Goal: Information Seeking & Learning: Check status

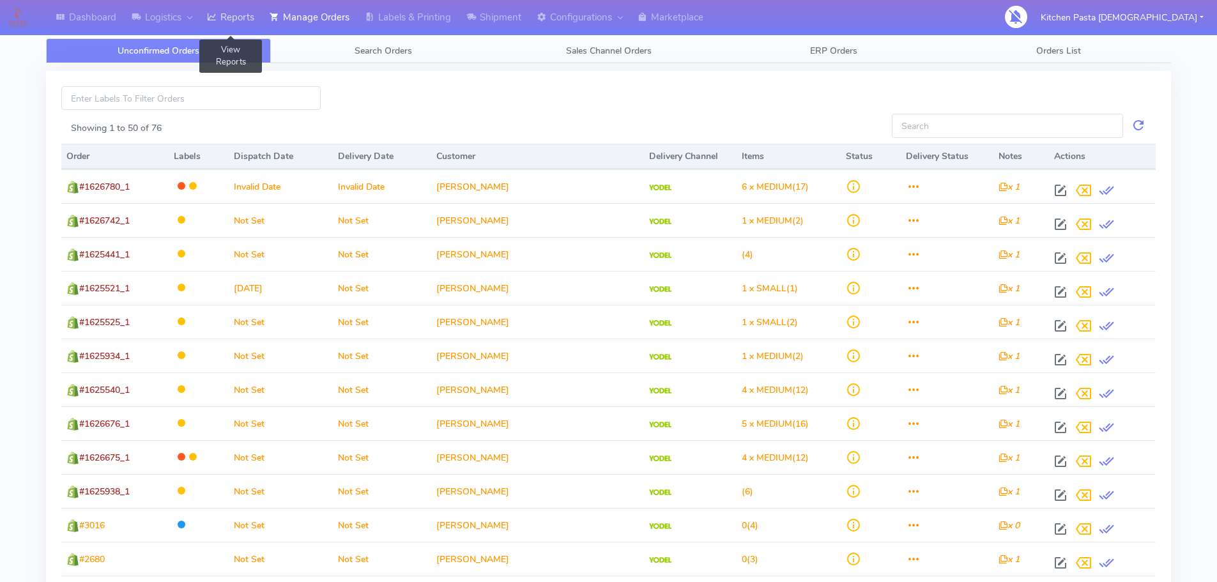
drag, startPoint x: 245, startPoint y: 28, endPoint x: 228, endPoint y: 13, distance: 22.7
click at [245, 28] on link "Reports" at bounding box center [230, 17] width 63 height 35
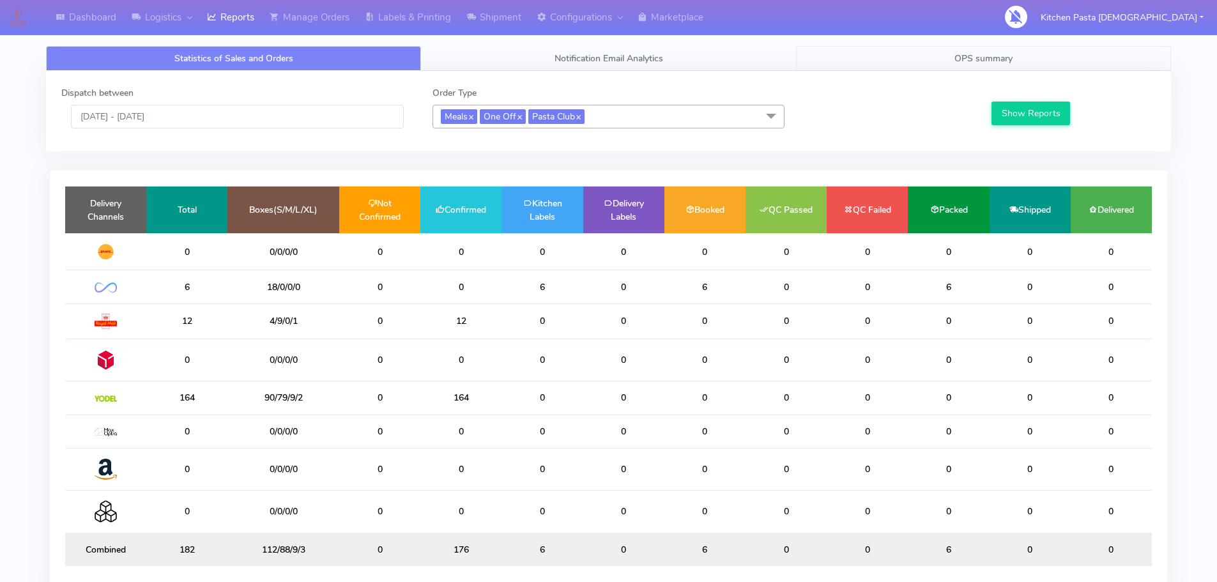
click at [936, 47] on link "OPS summary" at bounding box center [983, 58] width 375 height 25
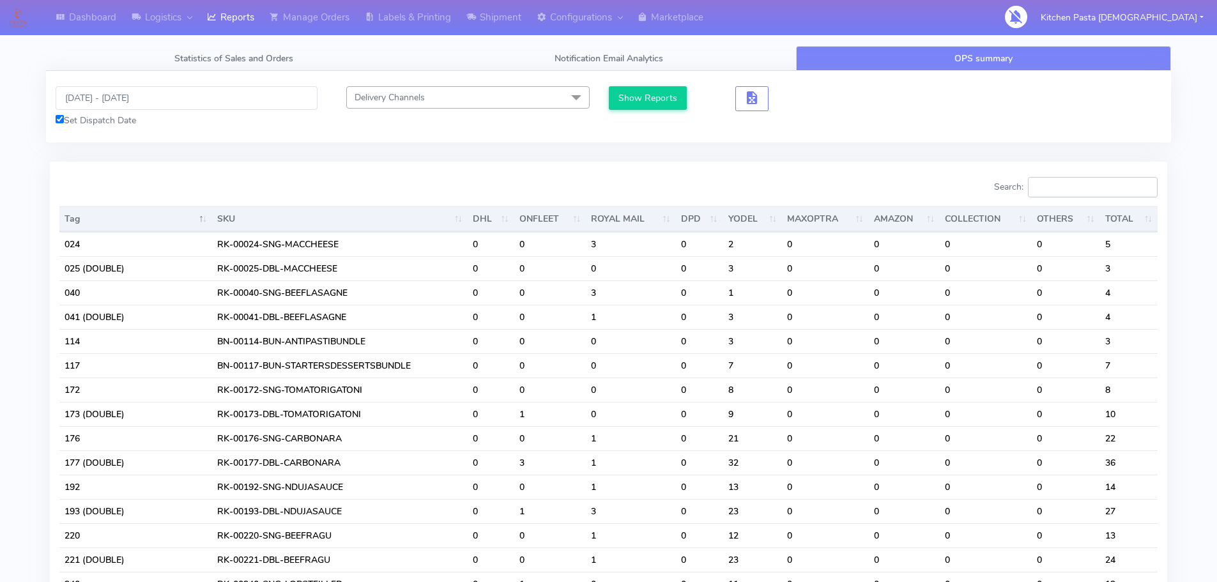
drag, startPoint x: 1060, startPoint y: 189, endPoint x: 1055, endPoint y: 194, distance: 6.8
click at [1058, 194] on input "Search:" at bounding box center [1093, 187] width 130 height 20
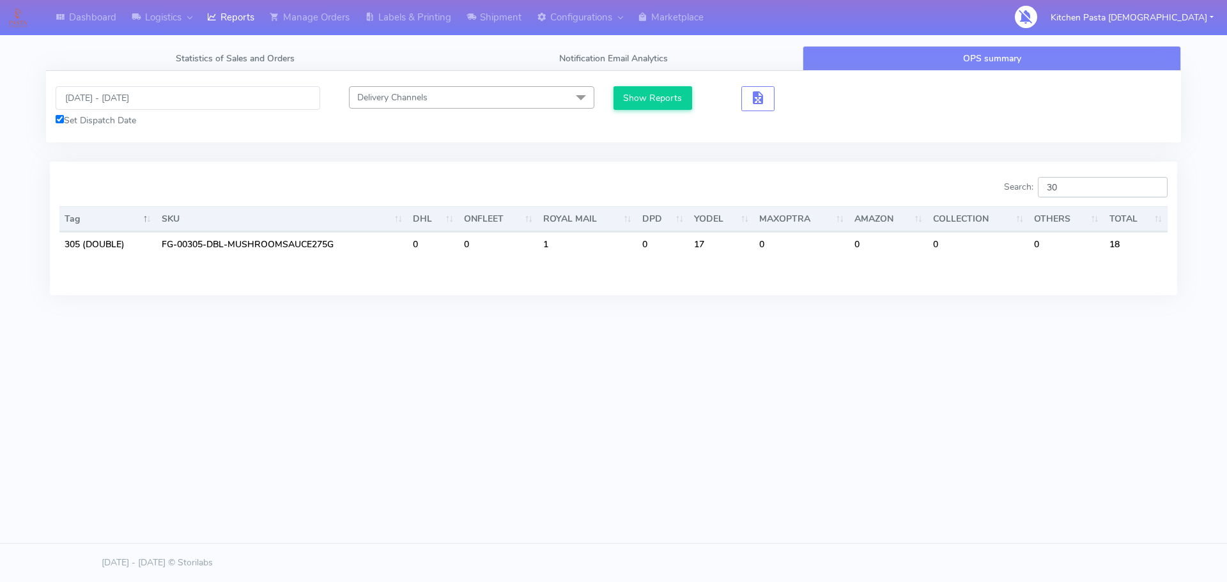
type input "3"
type input "0"
type input "3"
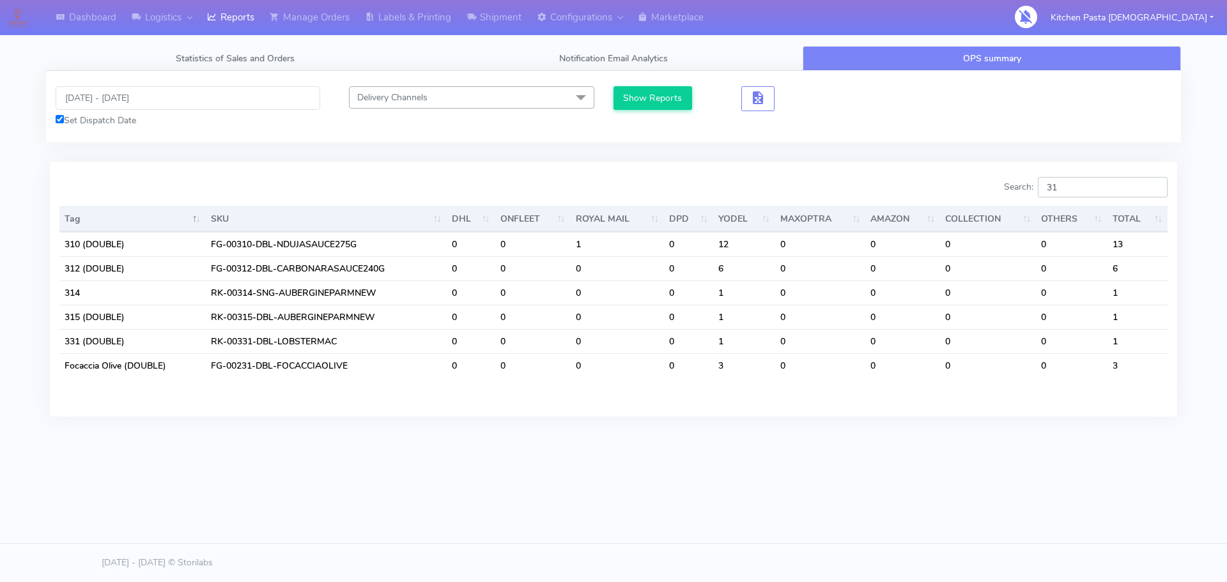
type input "3"
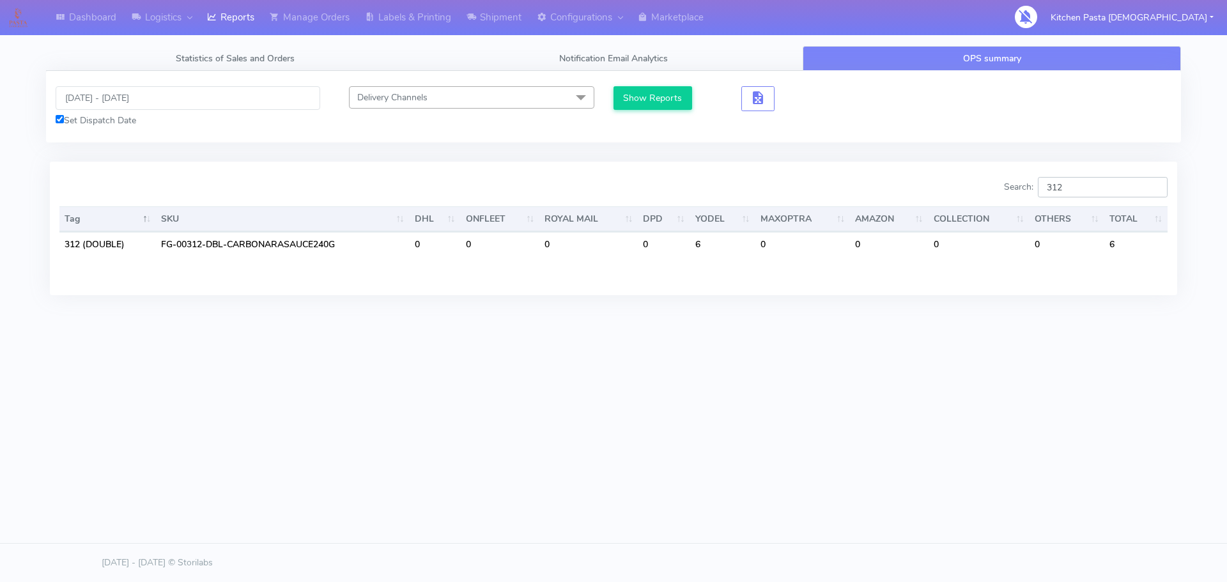
drag, startPoint x: 1102, startPoint y: 189, endPoint x: 658, endPoint y: 150, distance: 445.9
click at [695, 185] on div "Search: 312" at bounding box center [895, 190] width 544 height 26
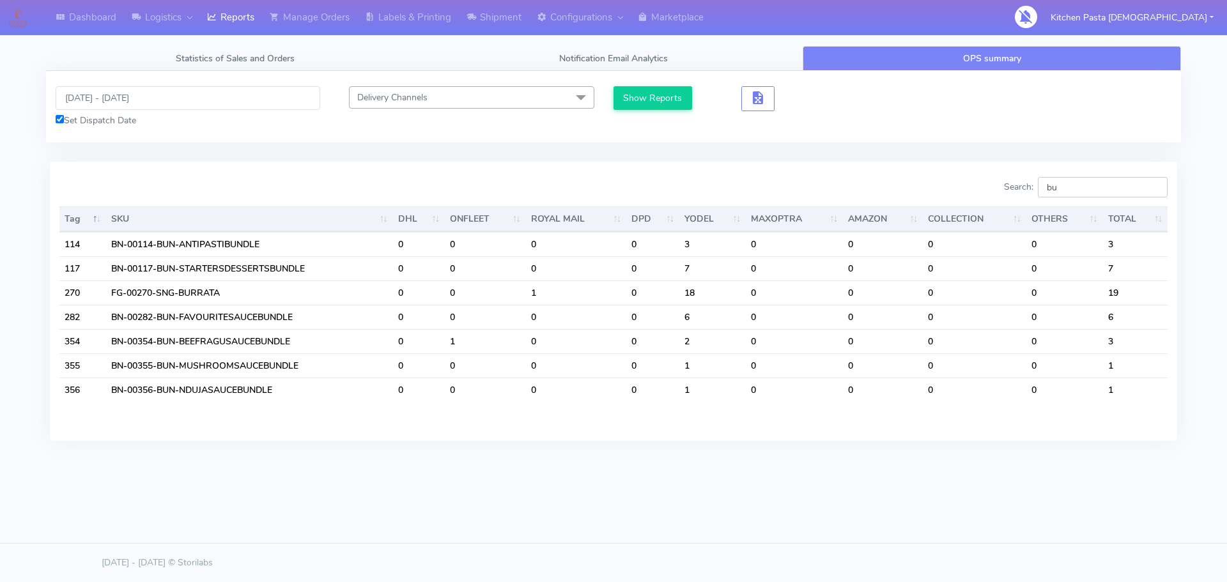
type input "b"
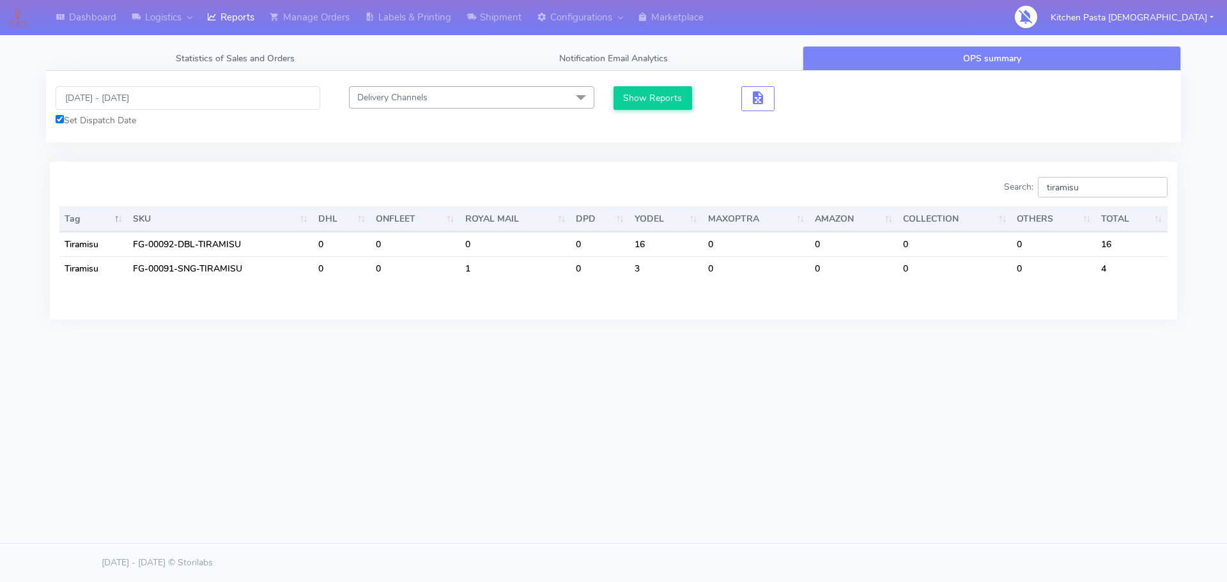
drag, startPoint x: 1131, startPoint y: 187, endPoint x: 851, endPoint y: 137, distance: 284.3
click at [851, 137] on tab "[DATE] - [DATE] Set Dispatch Date Delivery Channels Select All DHL OnFleet Roya…" at bounding box center [613, 203] width 1135 height 264
type input "p"
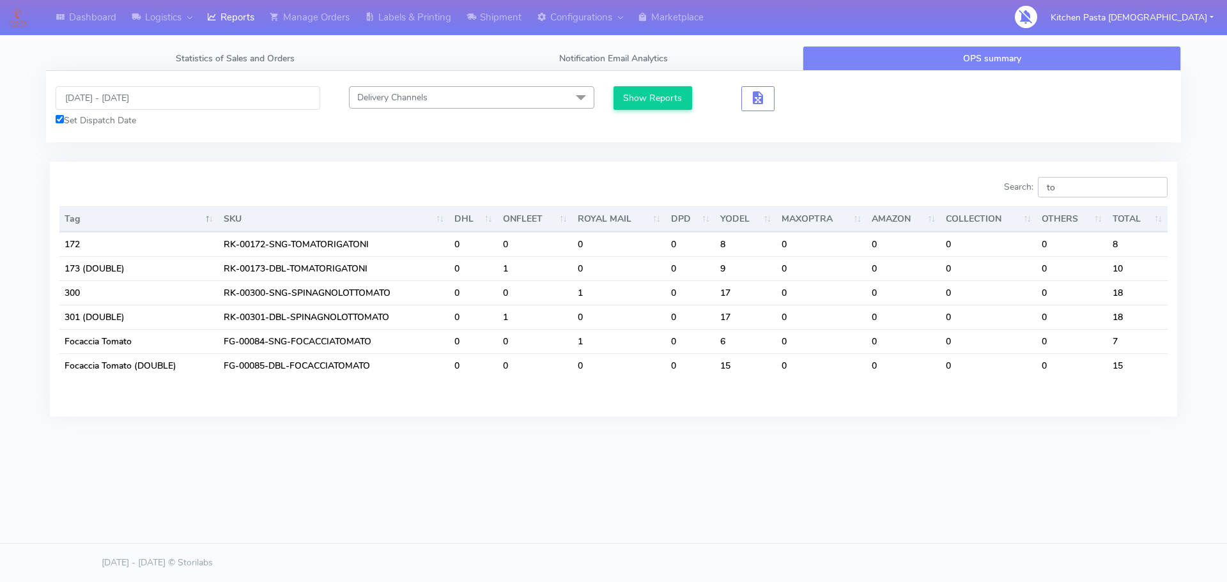
type input "t"
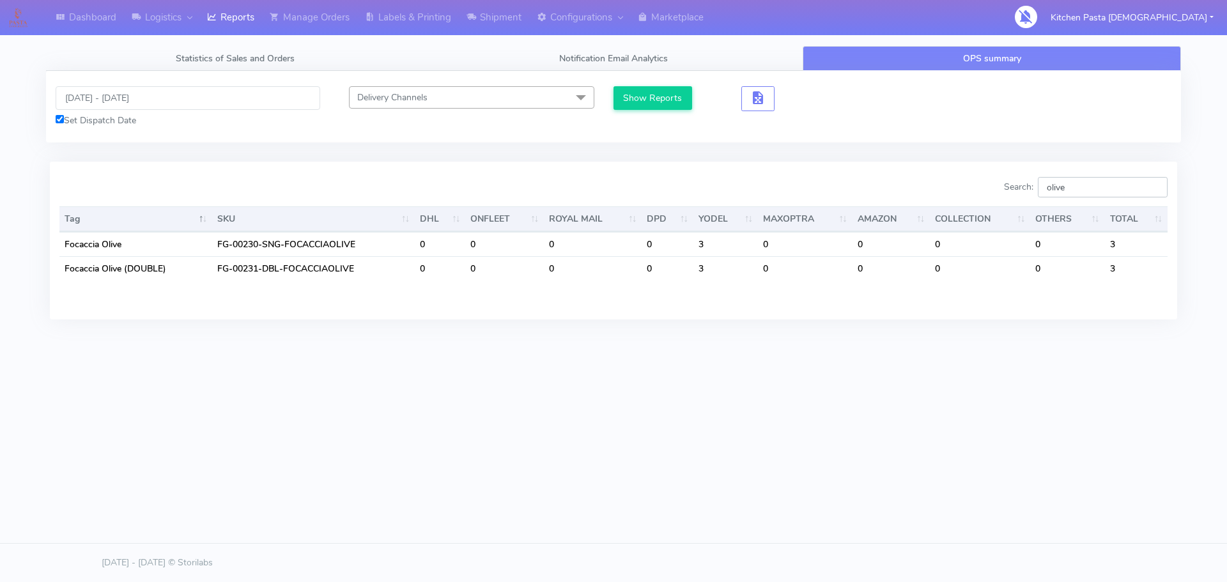
type input "olive"
drag, startPoint x: 1093, startPoint y: 176, endPoint x: 887, endPoint y: 173, distance: 206.4
click at [887, 173] on div "Search: olive Tag SKU DHL ONFLEET ROYAL MAIL DPD YODEL MAXOPTRA AMAZON COLLECTI…" at bounding box center [613, 240] width 1127 height 157
click at [1155, 185] on input "olive" at bounding box center [1103, 187] width 130 height 20
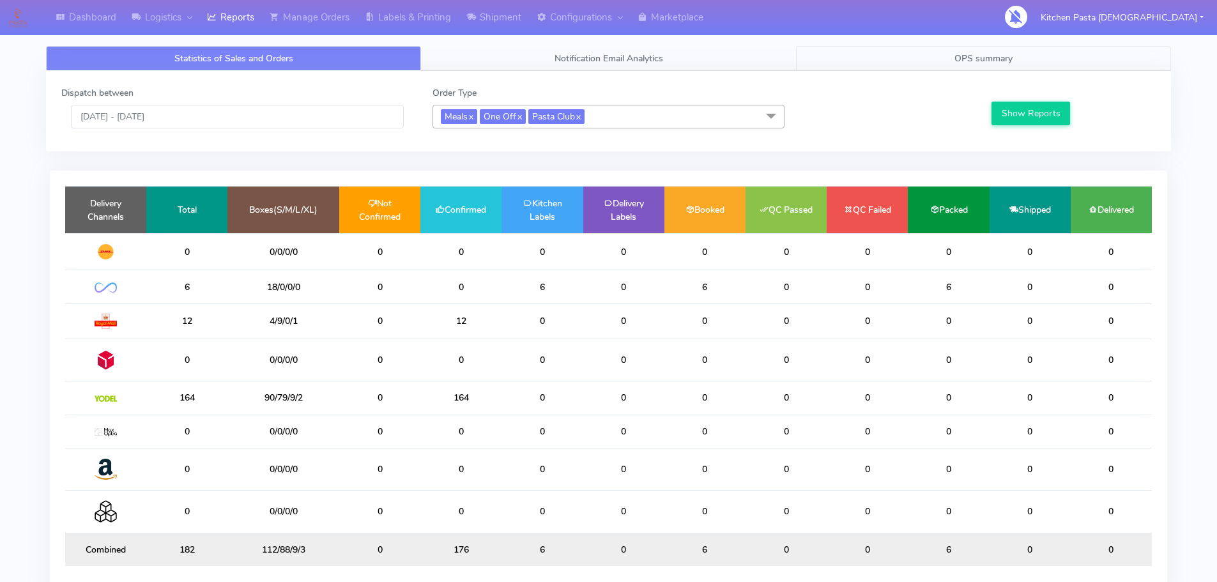
click at [923, 63] on link "OPS summary" at bounding box center [983, 58] width 375 height 25
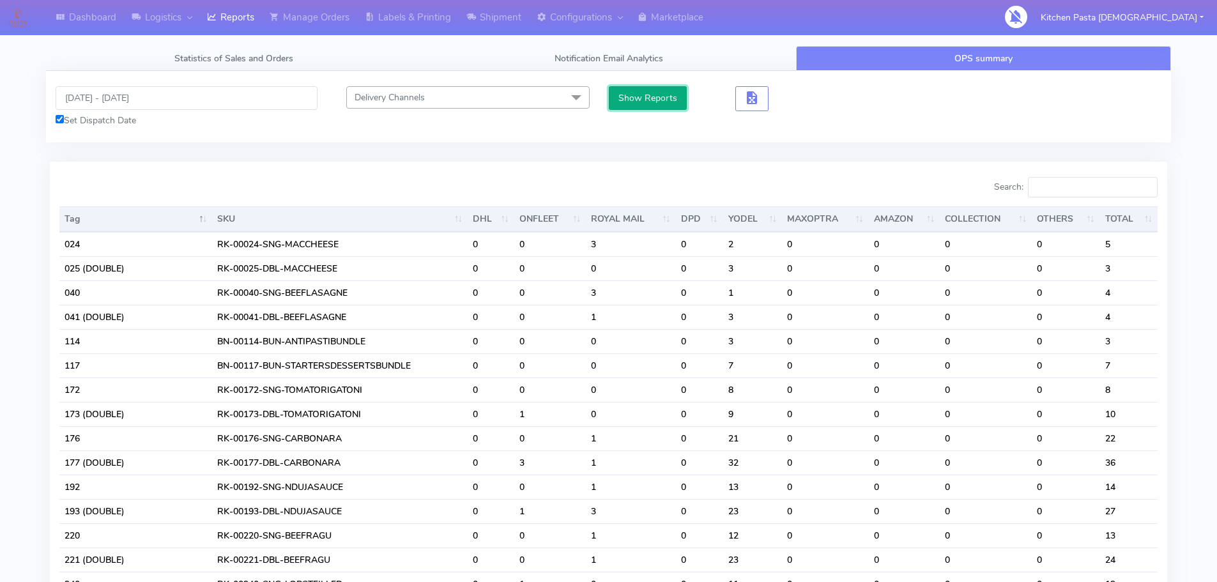
click at [648, 107] on button "Show Reports" at bounding box center [648, 98] width 79 height 24
click at [746, 104] on span "button" at bounding box center [752, 101] width 15 height 12
click at [806, 96] on span "button" at bounding box center [798, 101] width 15 height 12
click at [1063, 178] on input "Search:" at bounding box center [1093, 187] width 130 height 20
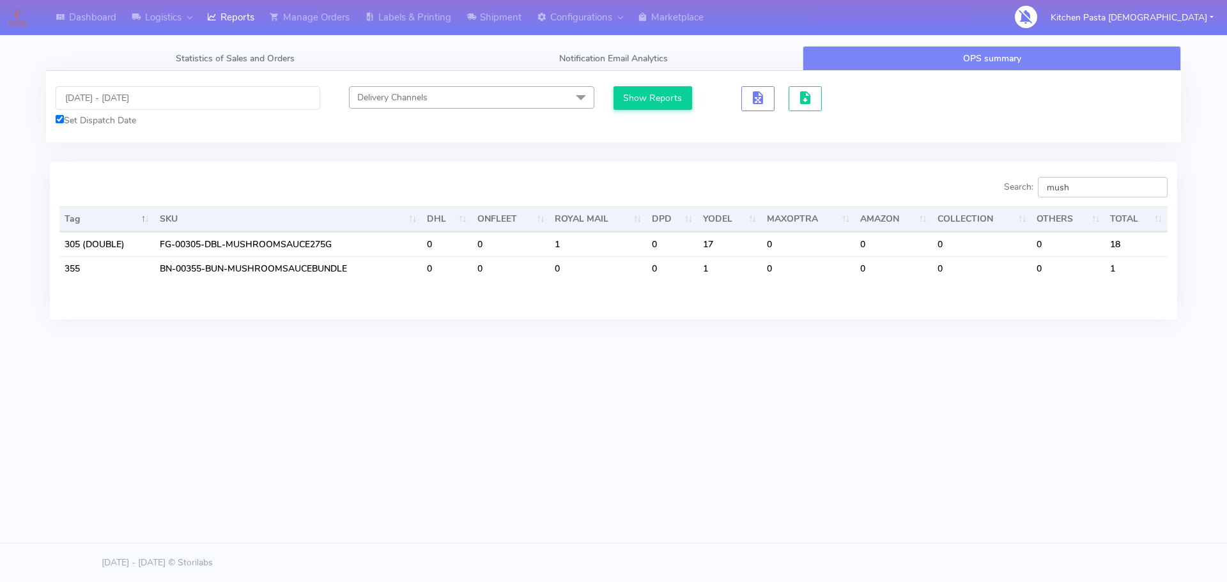
type input "mush"
click at [104, 95] on input "[DATE] - [DATE]" at bounding box center [188, 98] width 265 height 24
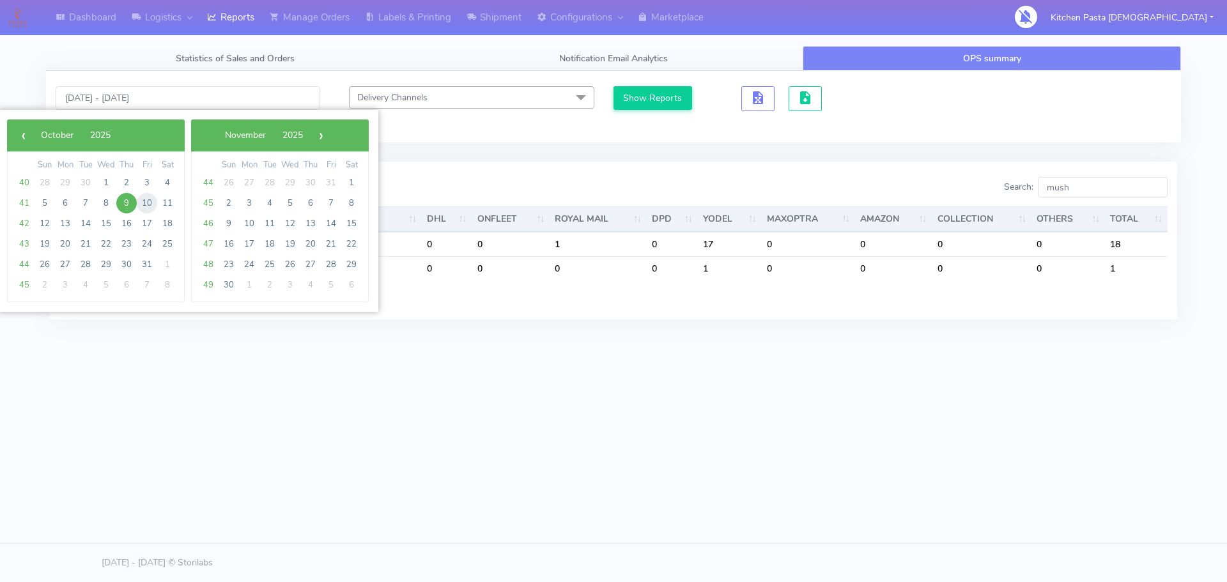
click at [147, 203] on span "10" at bounding box center [147, 203] width 20 height 20
type input "10/10/2025 - 10/10/2025"
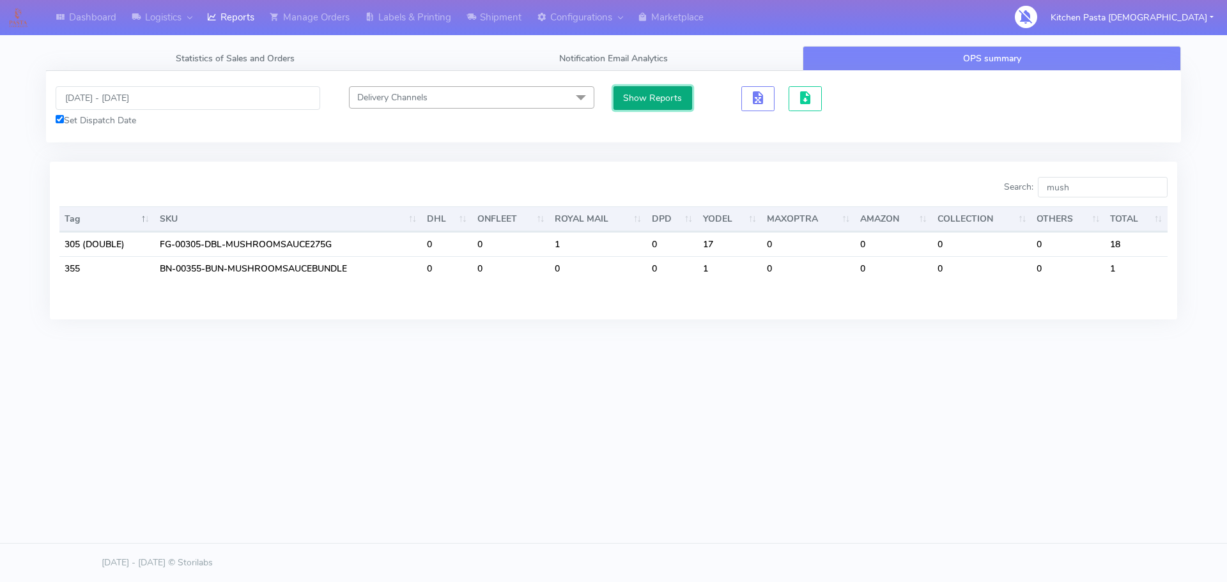
click at [669, 101] on button "Show Reports" at bounding box center [653, 98] width 79 height 24
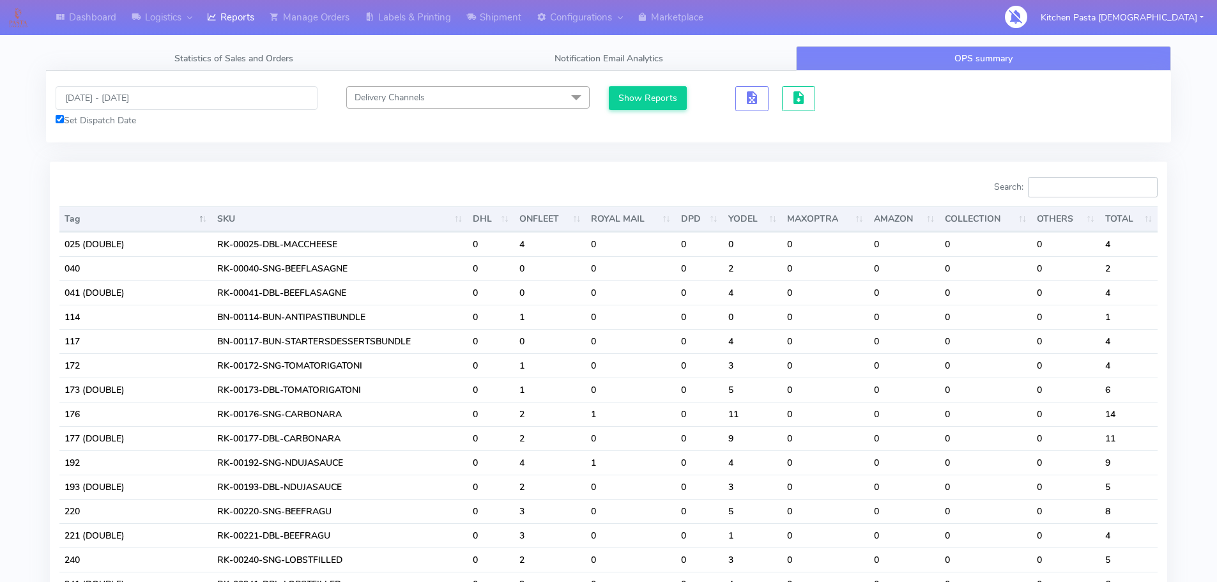
click at [1074, 189] on input "Search:" at bounding box center [1093, 187] width 130 height 20
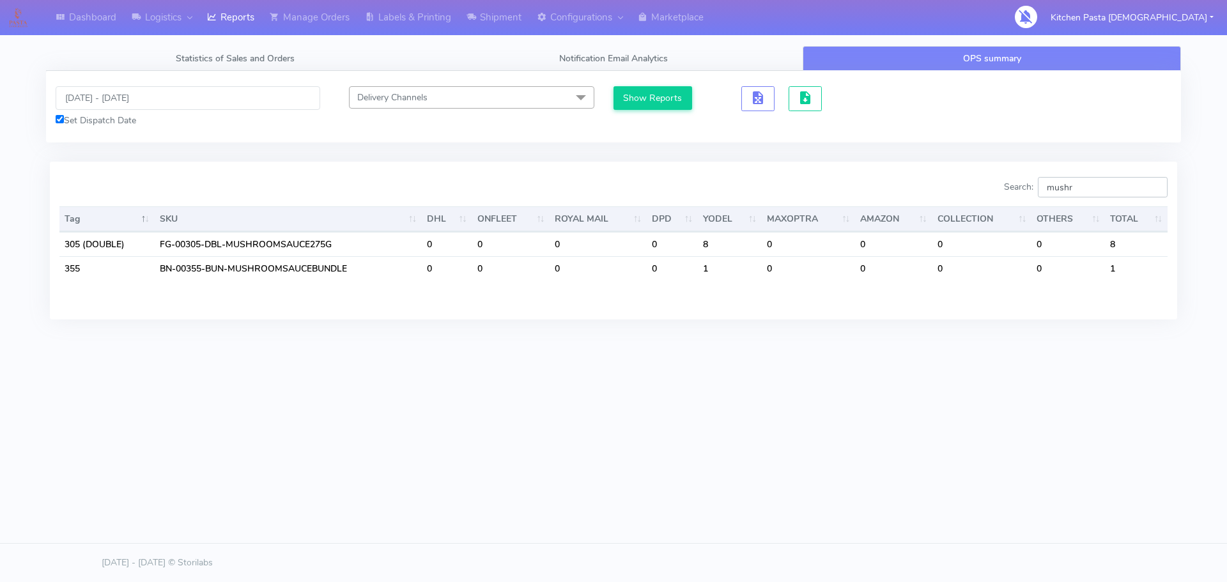
type input "mushr"
drag, startPoint x: 595, startPoint y: 403, endPoint x: 196, endPoint y: 226, distance: 436.6
click at [592, 403] on div "Dashboard Logistics London Logistics Reports Manage Orders Labels & Printing Sh…" at bounding box center [613, 233] width 1227 height 466
click at [107, 102] on input "10/10/2025 - 10/10/2025" at bounding box center [188, 98] width 265 height 24
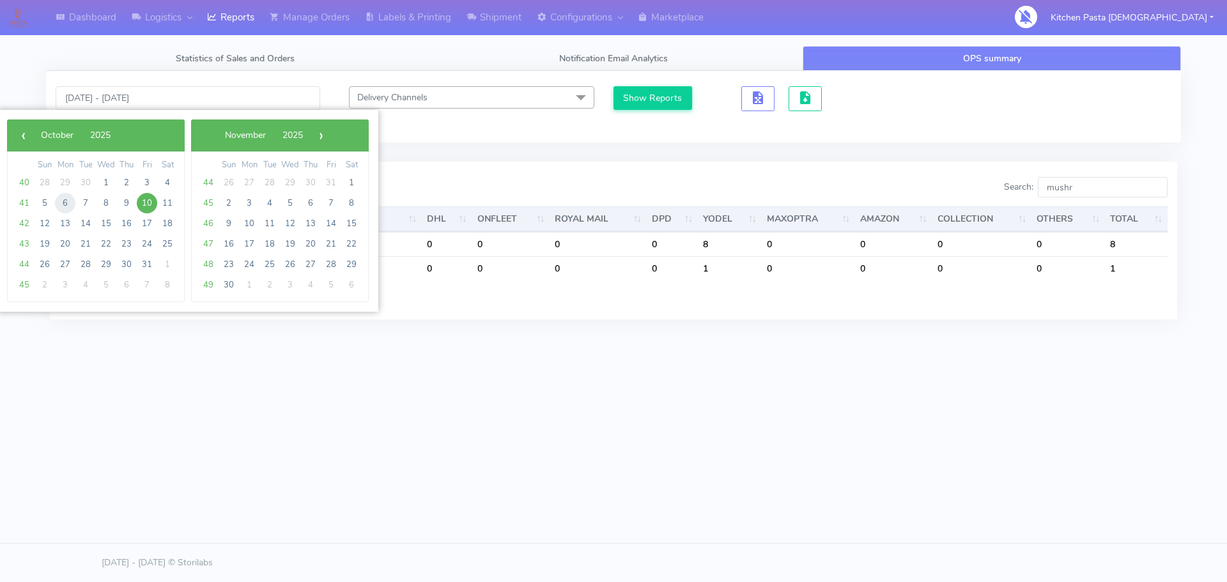
click at [62, 203] on span "6" at bounding box center [65, 203] width 20 height 20
click at [144, 204] on span "10" at bounding box center [147, 203] width 20 height 20
type input "06/10/2025 - 10/10/2025"
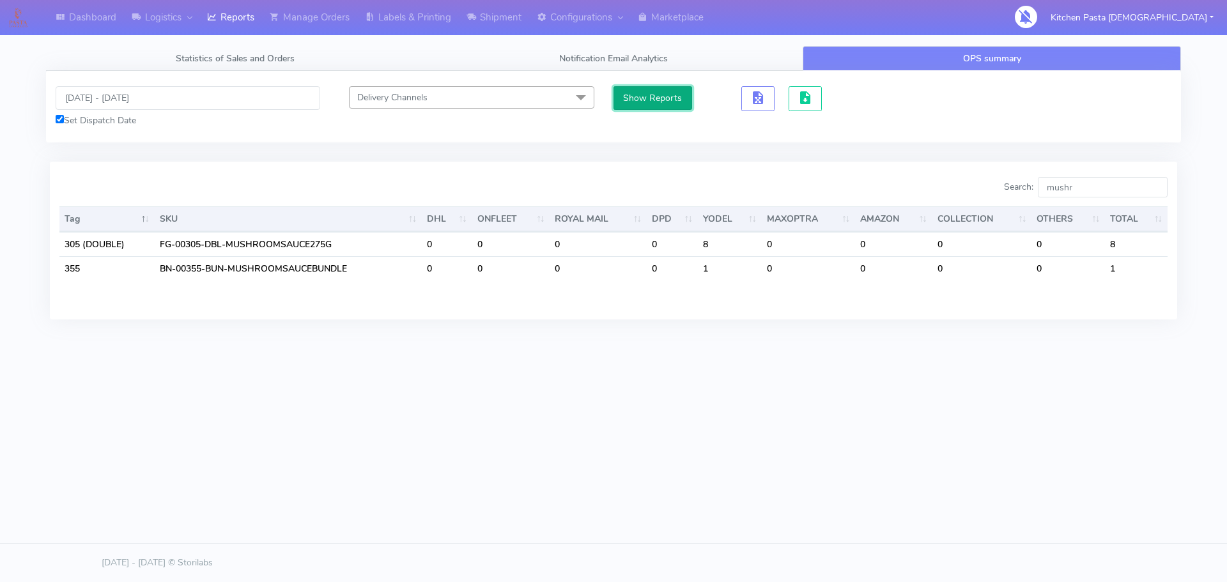
click at [658, 93] on button "Show Reports" at bounding box center [653, 98] width 79 height 24
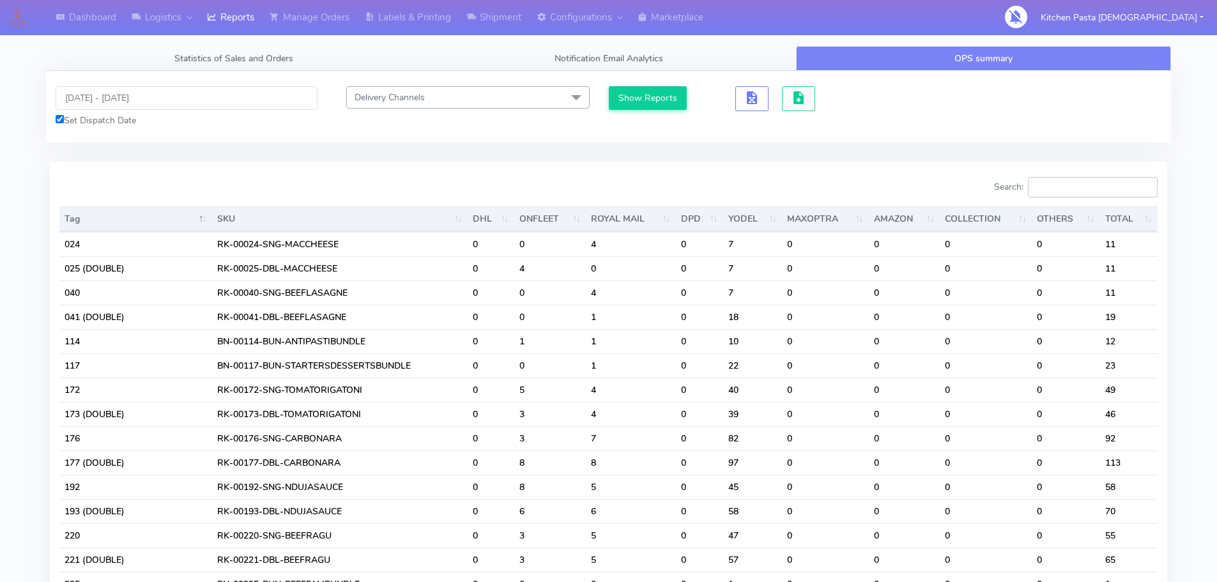
click at [1074, 182] on input "Search:" at bounding box center [1093, 187] width 130 height 20
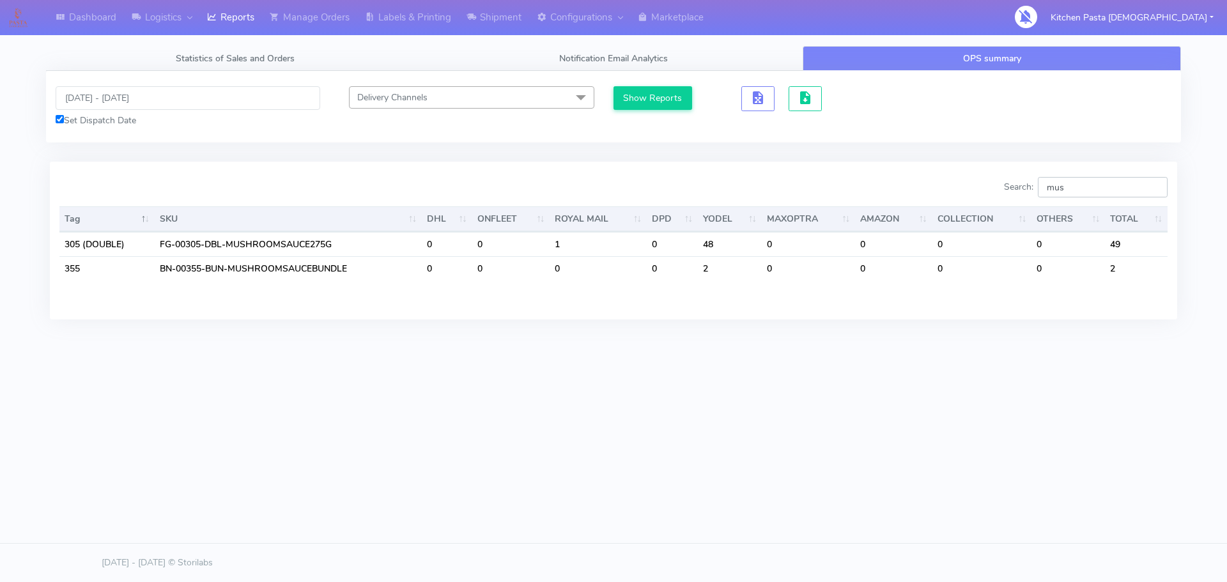
type input "mush"
drag, startPoint x: 1055, startPoint y: 213, endPoint x: 943, endPoint y: 201, distance: 112.5
click at [943, 201] on div "Search: mush" at bounding box center [895, 190] width 544 height 26
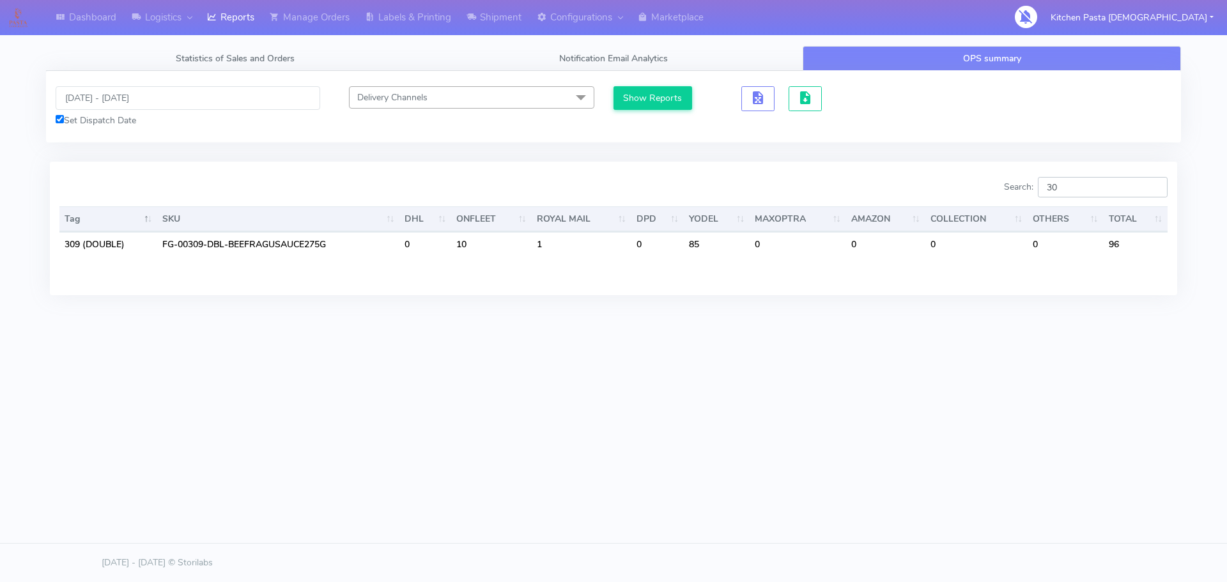
type input "3"
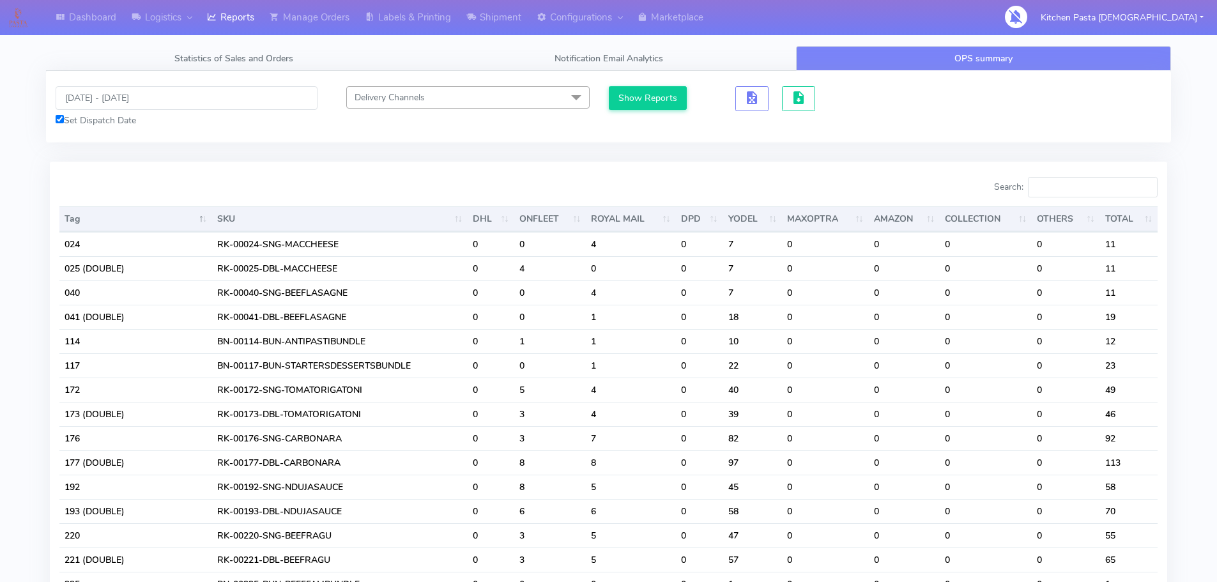
drag, startPoint x: 117, startPoint y: 84, endPoint x: 116, endPoint y: 90, distance: 6.4
click at [117, 84] on div "06/10/2025 - 10/10/2025 Set Dispatch Date Delivery Channels Select All DHL OnFl…" at bounding box center [608, 107] width 1125 height 72
drag, startPoint x: 116, startPoint y: 97, endPoint x: 113, endPoint y: 108, distance: 11.2
click at [116, 98] on input "06/10/2025 - 10/10/2025" at bounding box center [187, 98] width 262 height 24
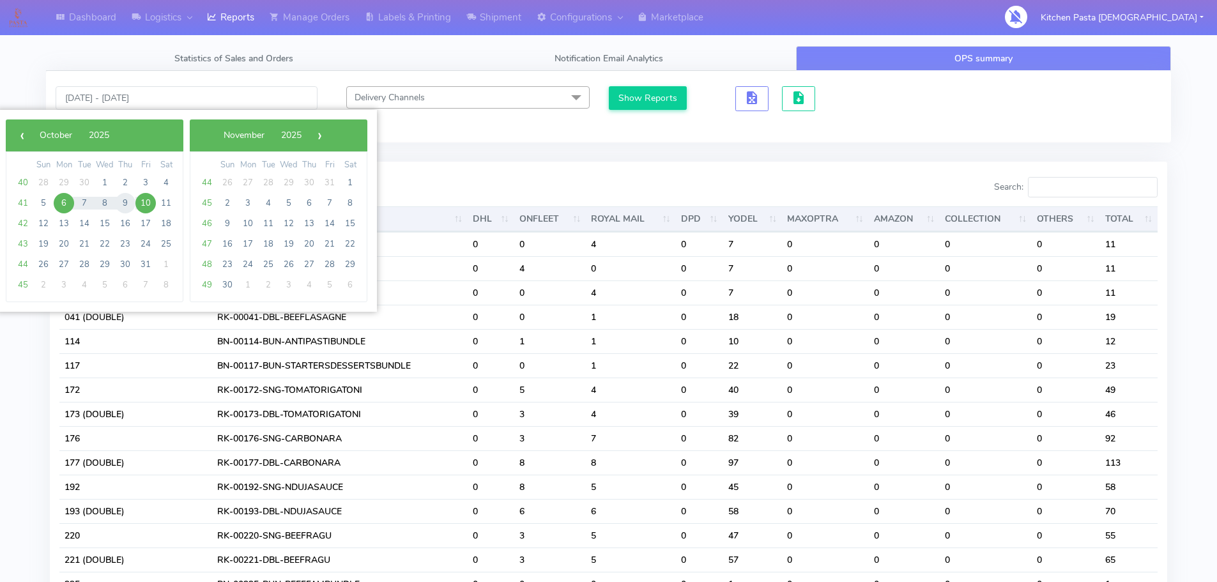
click at [130, 205] on span "9" at bounding box center [125, 203] width 20 height 20
click at [153, 203] on span "10" at bounding box center [145, 203] width 20 height 20
type input "09/10/2025 - 10/10/2025"
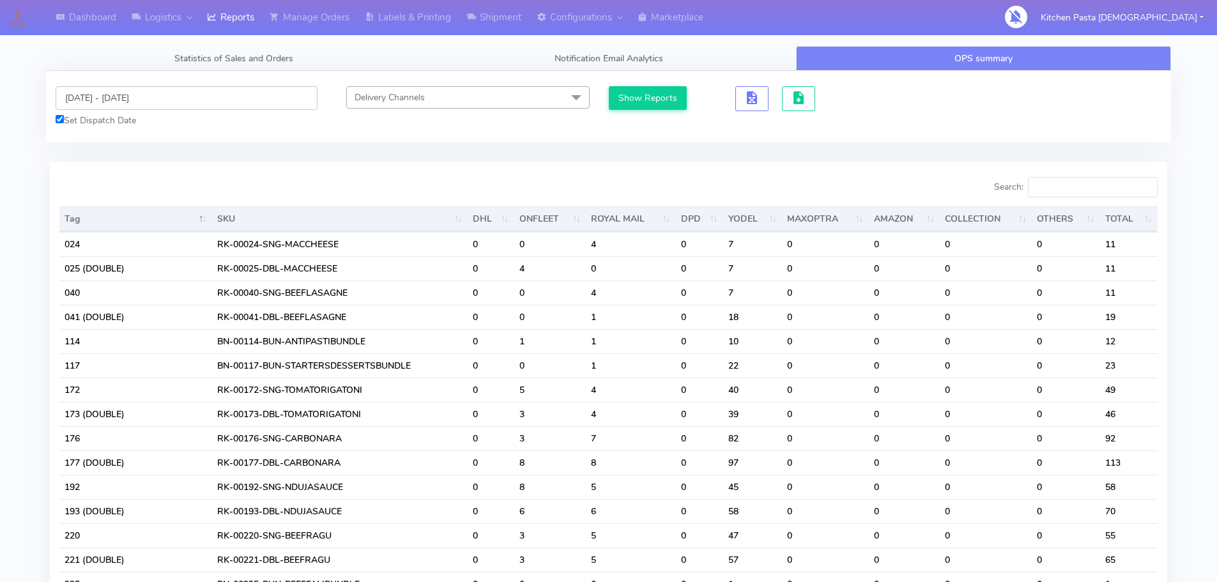
click at [119, 88] on input "09/10/2025 - 10/10/2025" at bounding box center [187, 98] width 262 height 24
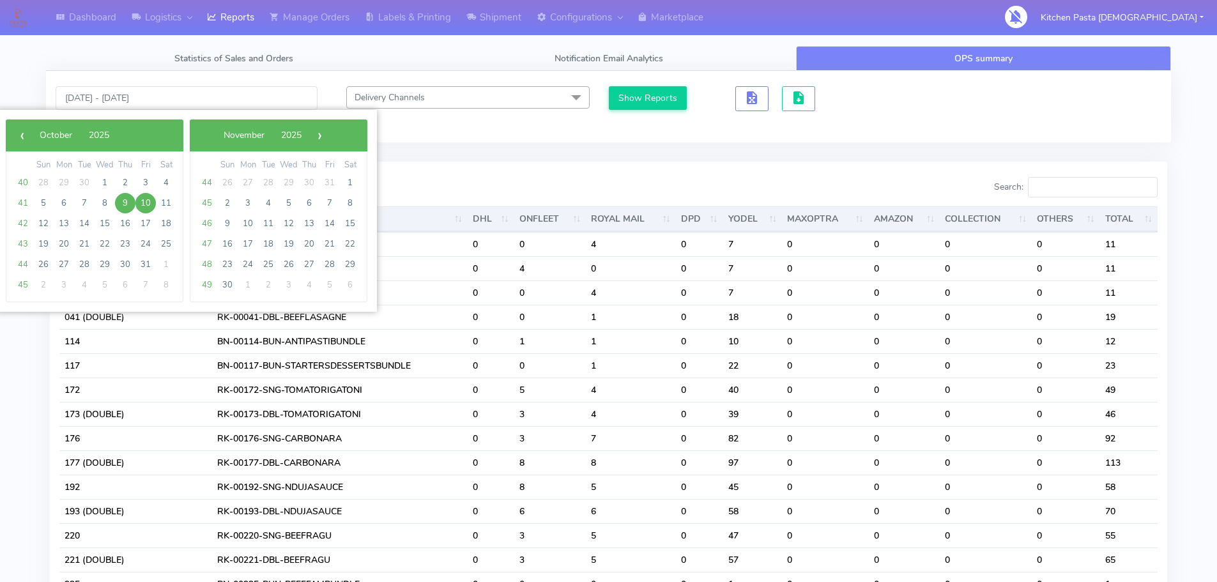
drag, startPoint x: 119, startPoint y: 109, endPoint x: 123, endPoint y: 197, distance: 88.3
click at [123, 197] on span "9" at bounding box center [125, 203] width 20 height 20
click at [144, 197] on span "10" at bounding box center [145, 203] width 20 height 20
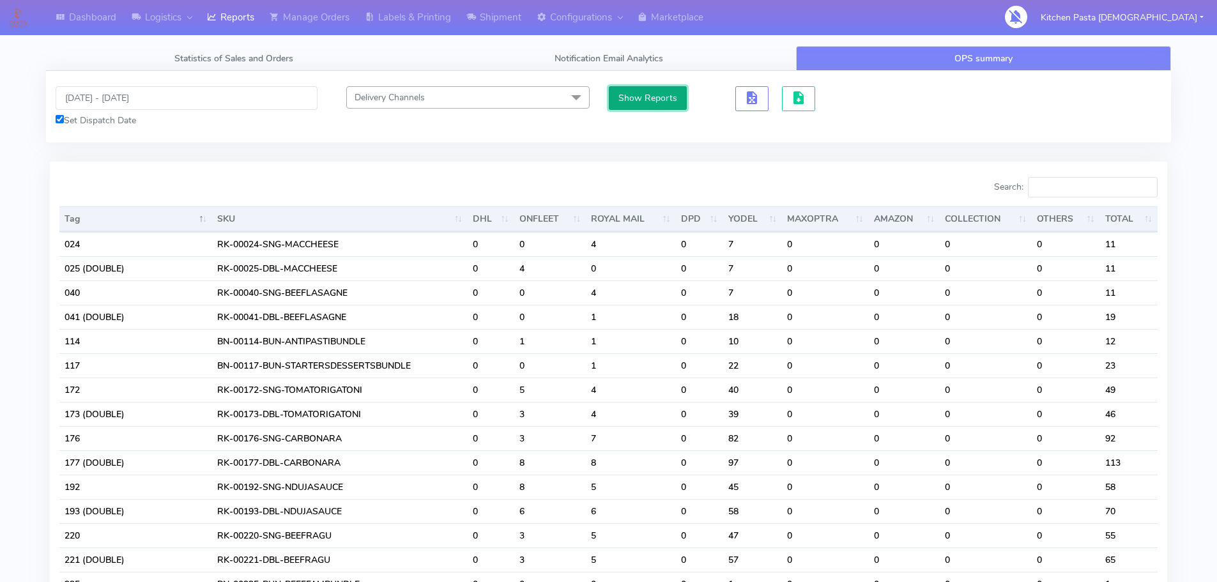
click at [638, 109] on button "Show Reports" at bounding box center [648, 98] width 79 height 24
click at [1077, 181] on input "Search:" at bounding box center [1093, 187] width 130 height 20
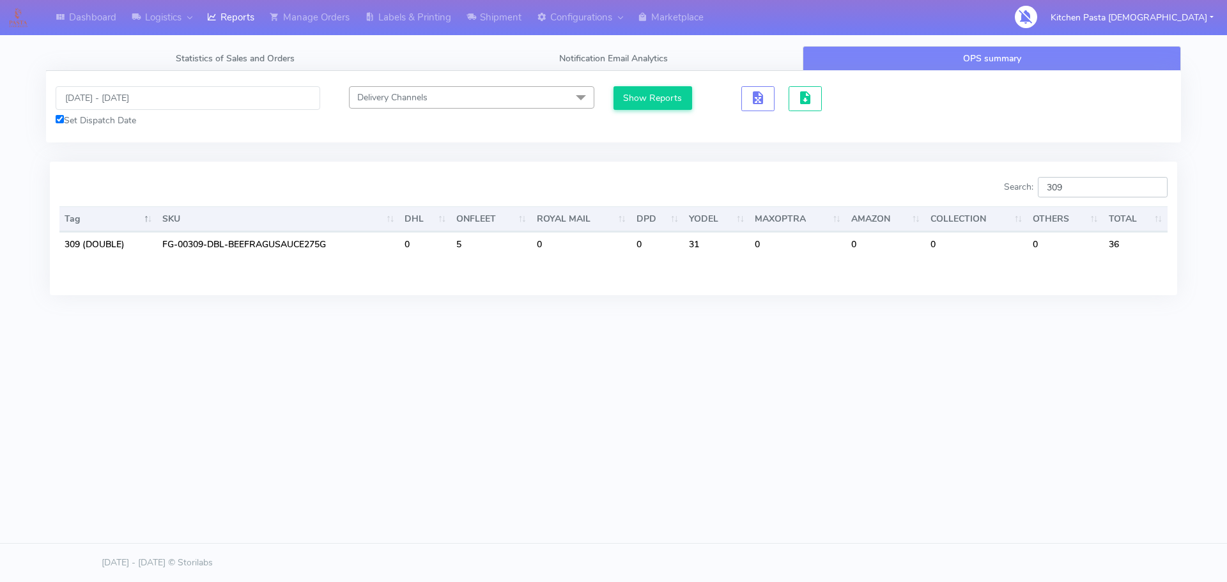
type input "309"
